Goal: Navigation & Orientation: Understand site structure

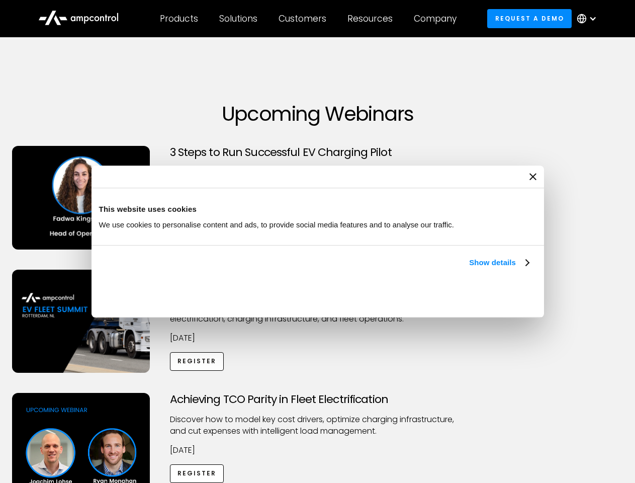
click at [469, 268] on link "Show details" at bounding box center [498, 262] width 59 height 12
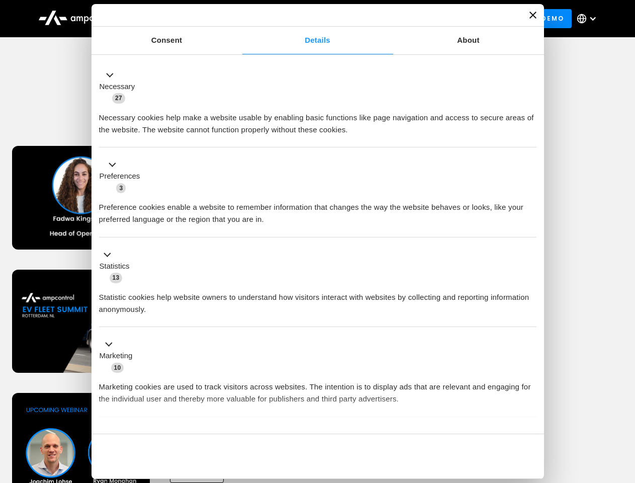
click at [530, 136] on div "Necessary cookies help make a website usable by enabling basic functions like p…" at bounding box center [317, 120] width 437 height 32
click at [624, 405] on div "Achieving TCO Parity in Fleet Electrification Discover how to model key cost dr…" at bounding box center [317, 472] width 631 height 158
click at [309, 19] on div "Customers" at bounding box center [302, 18] width 48 height 11
click at [178, 19] on div "Products" at bounding box center [179, 18] width 38 height 11
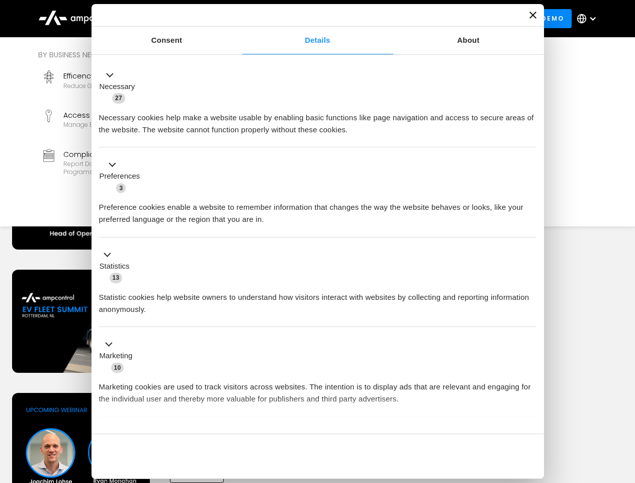
click at [239, 19] on div "Solutions" at bounding box center [238, 18] width 38 height 11
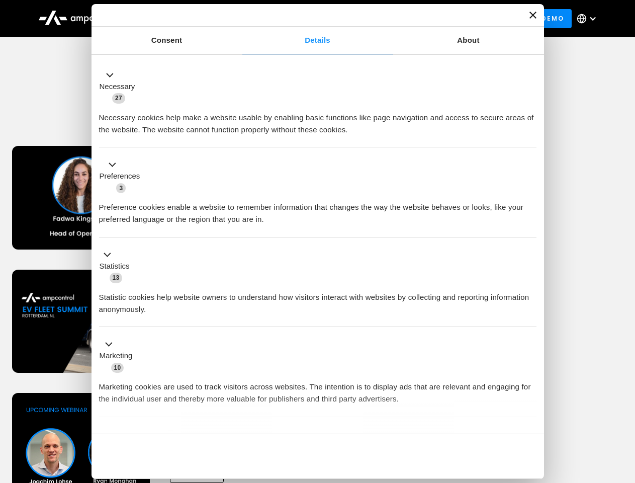
click at [304, 19] on div "Customers" at bounding box center [302, 18] width 48 height 11
click at [372, 19] on div "Resources" at bounding box center [369, 18] width 45 height 11
click at [438, 19] on div "Company" at bounding box center [435, 18] width 43 height 11
click at [589, 19] on div at bounding box center [593, 19] width 8 height 8
